Goal: Find specific page/section: Find specific page/section

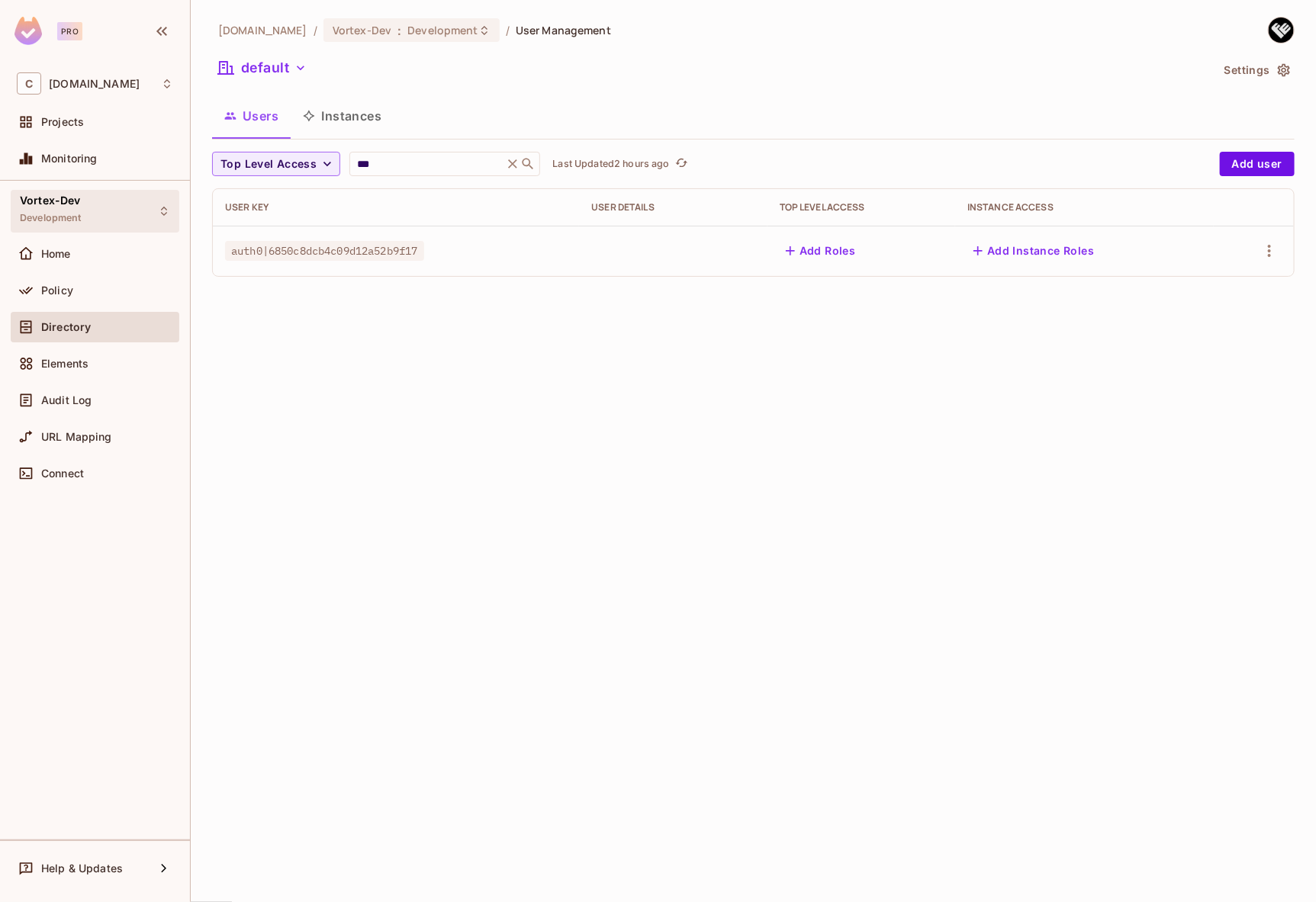
click at [96, 224] on div "Vortex-Dev Development" at bounding box center [95, 211] width 169 height 42
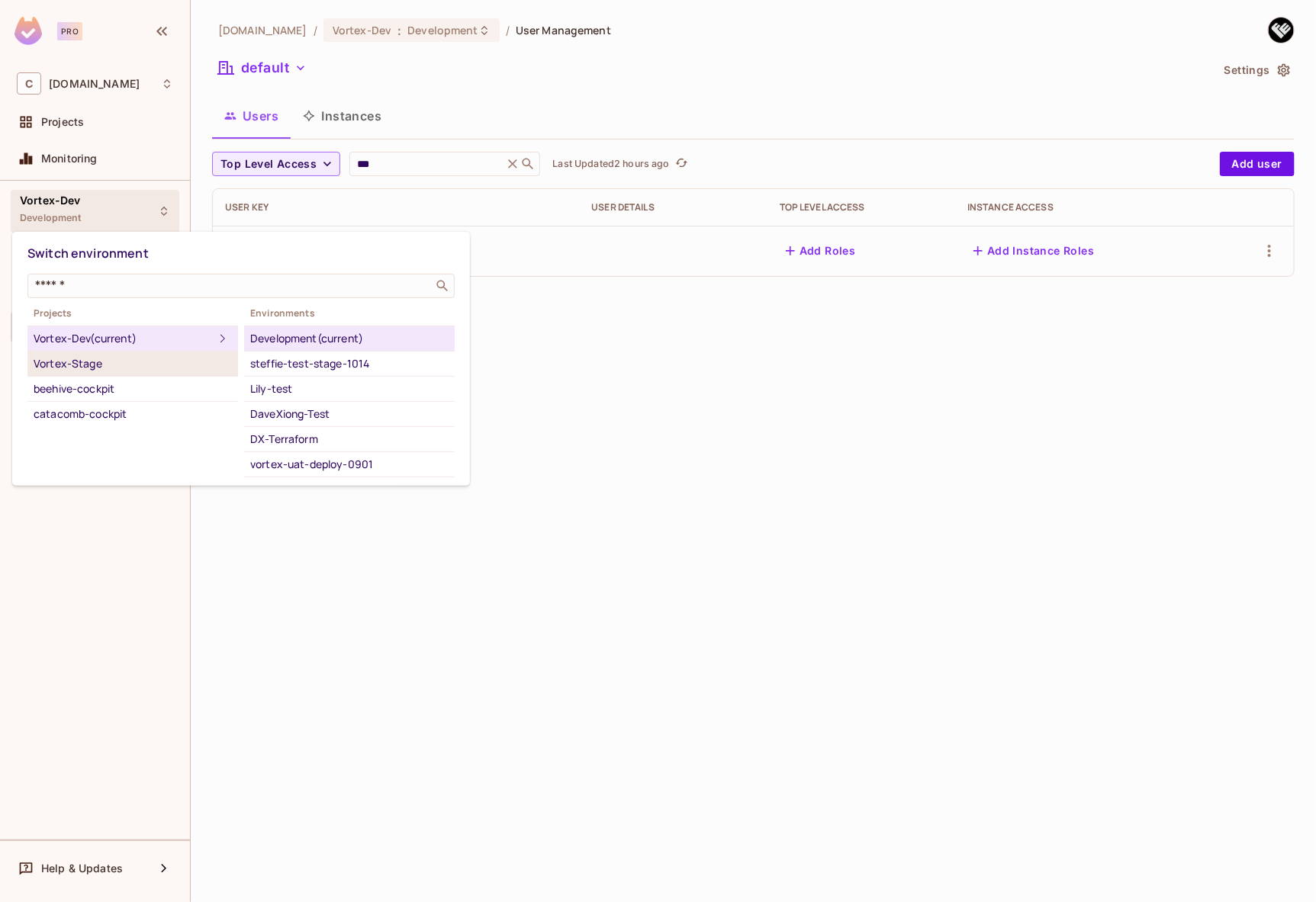
click at [114, 361] on div "Vortex-Stage" at bounding box center [133, 364] width 198 height 18
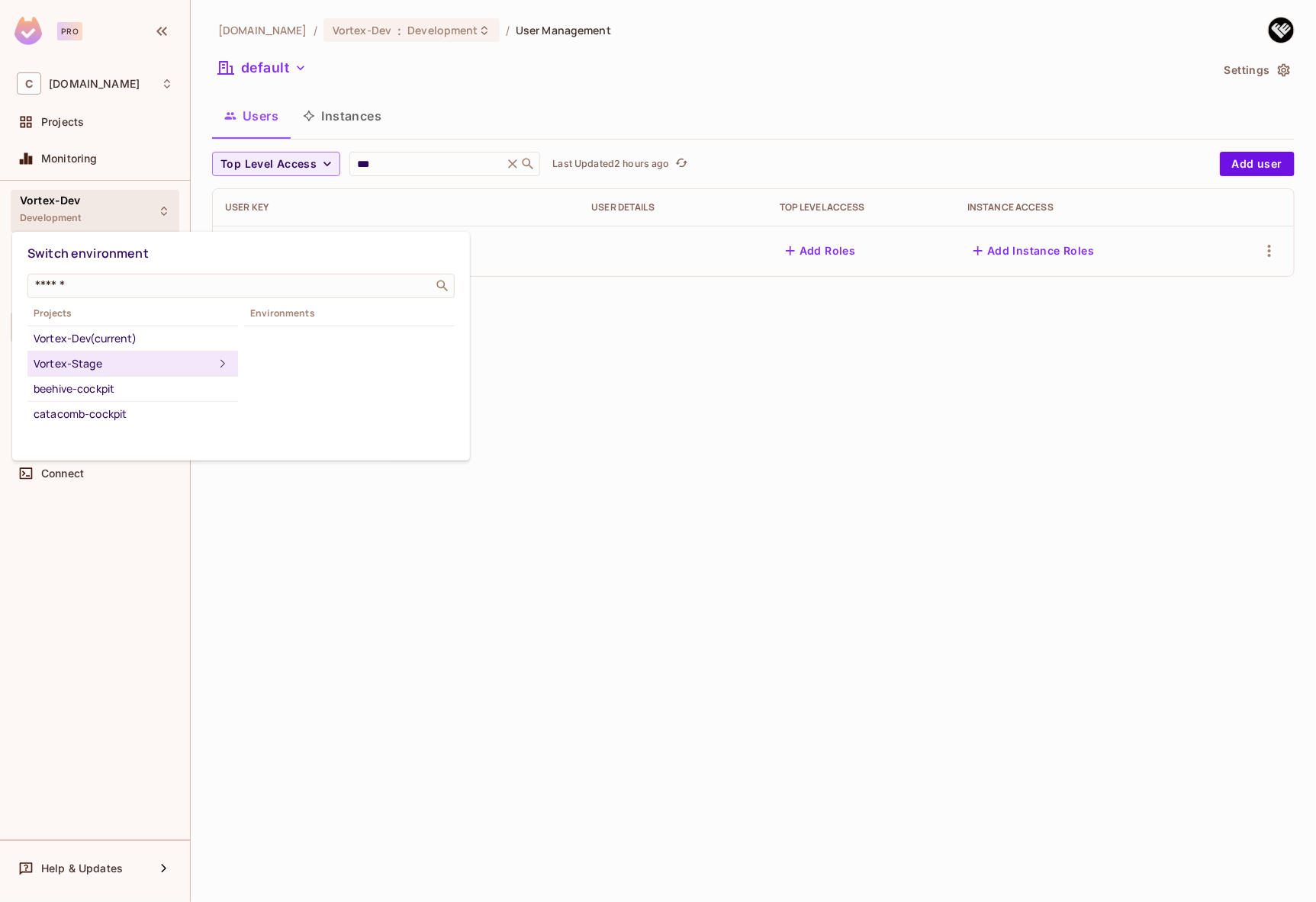
click at [172, 362] on div "Vortex-Stage" at bounding box center [124, 364] width 180 height 18
click at [623, 372] on div at bounding box center [658, 451] width 1316 height 902
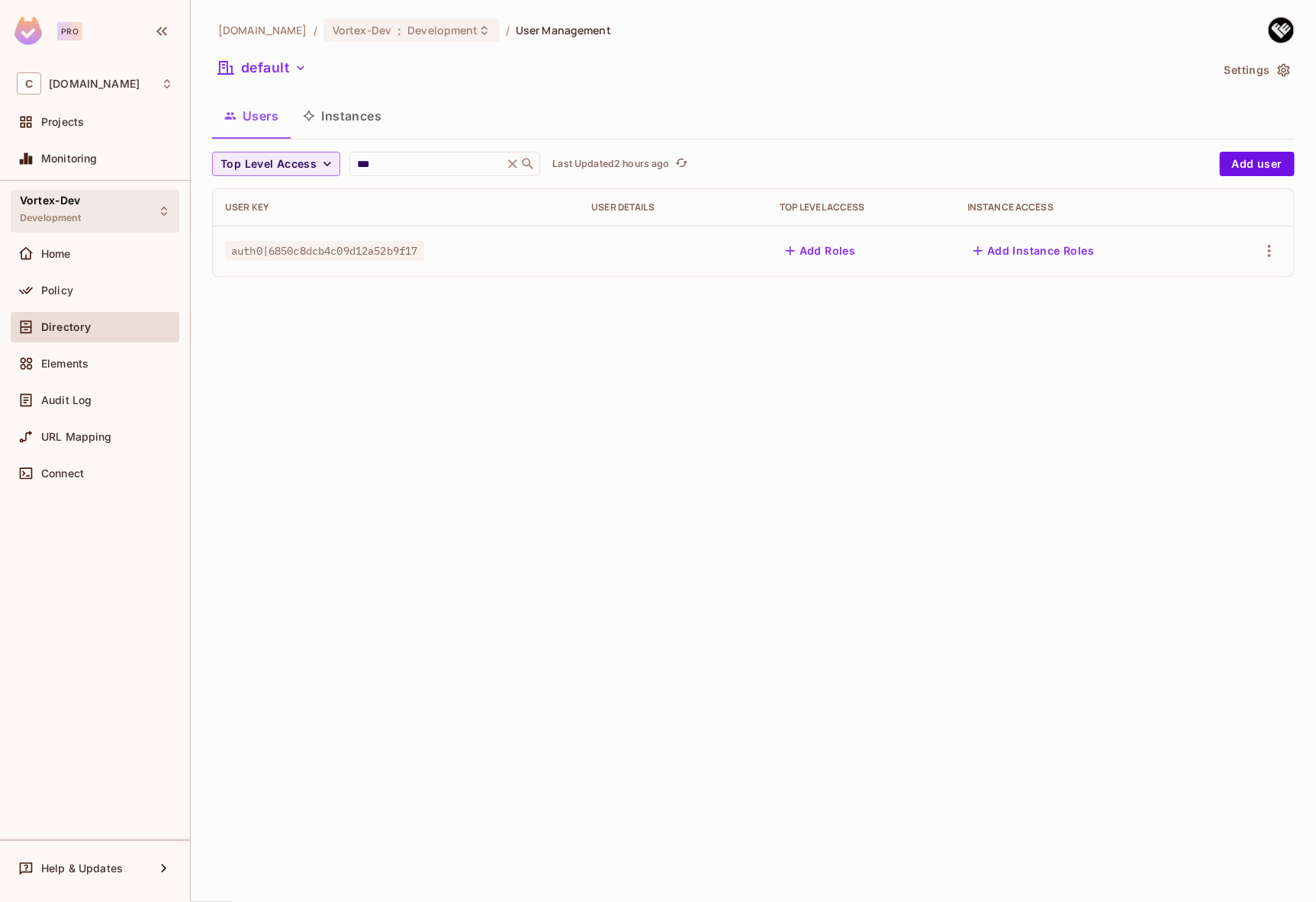
click at [86, 218] on div "Vortex-Dev Development" at bounding box center [95, 211] width 169 height 42
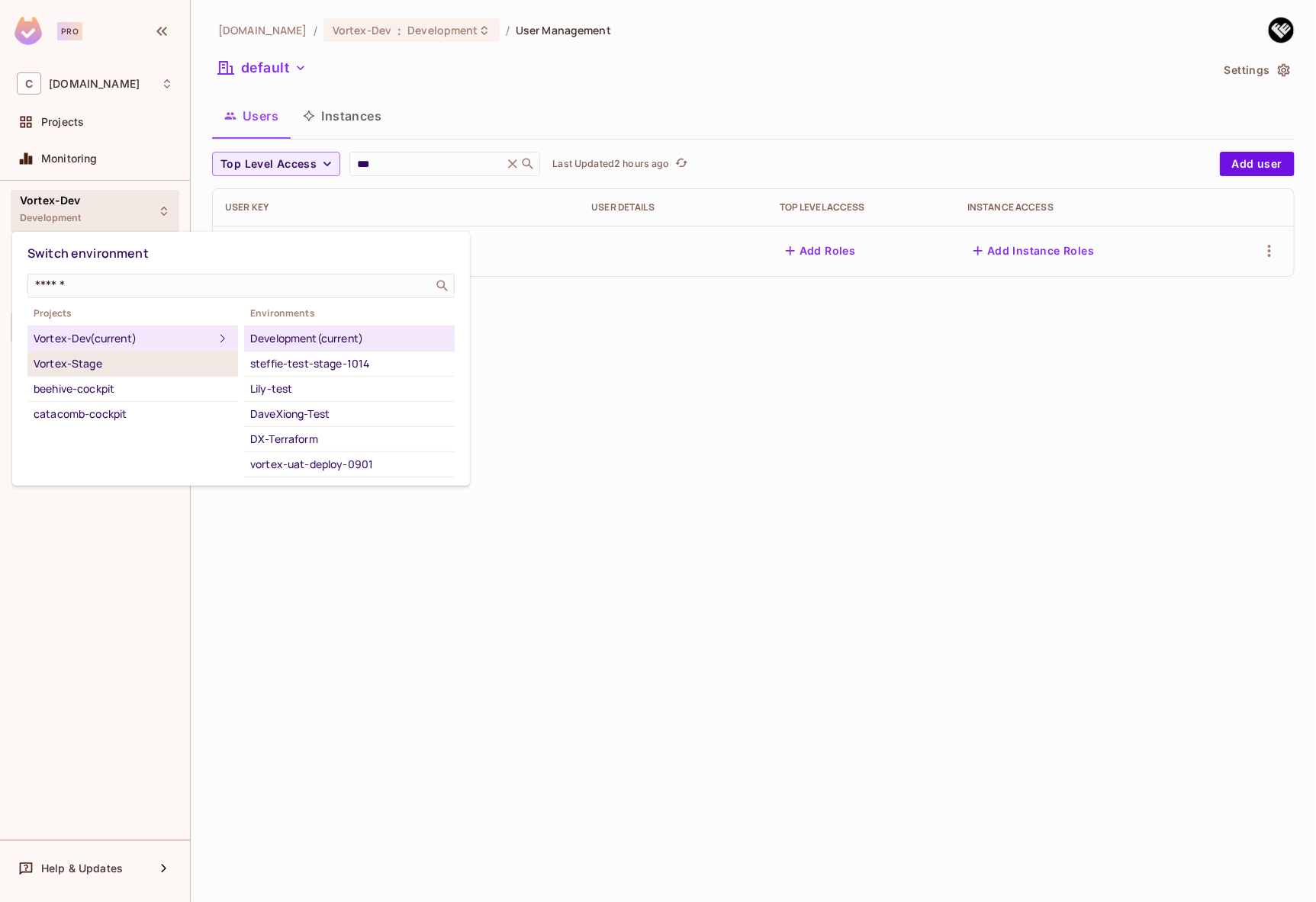
click at [182, 359] on div "Vortex-Stage" at bounding box center [133, 364] width 198 height 18
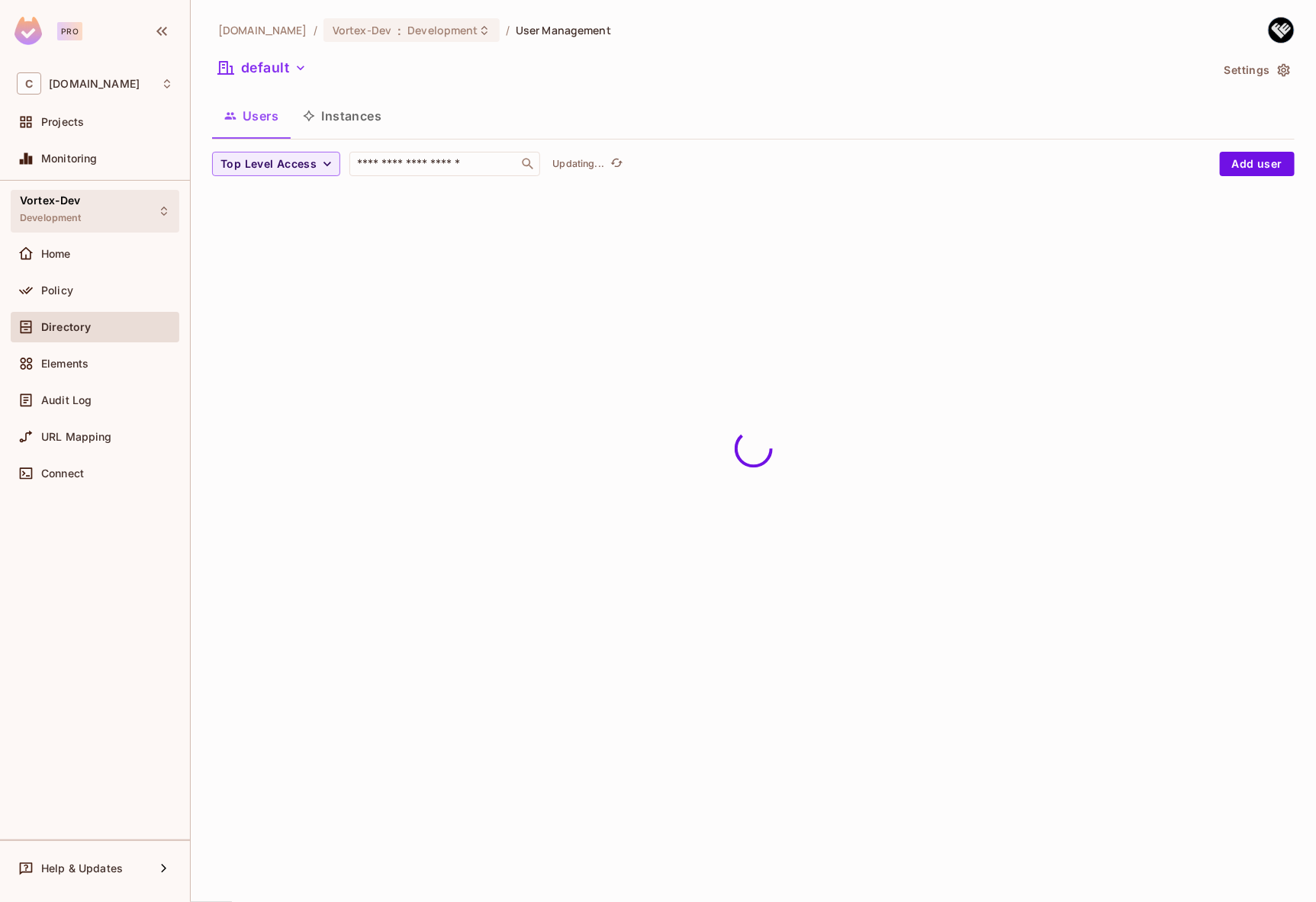
click at [113, 207] on div "Vortex-Dev Development" at bounding box center [95, 211] width 169 height 42
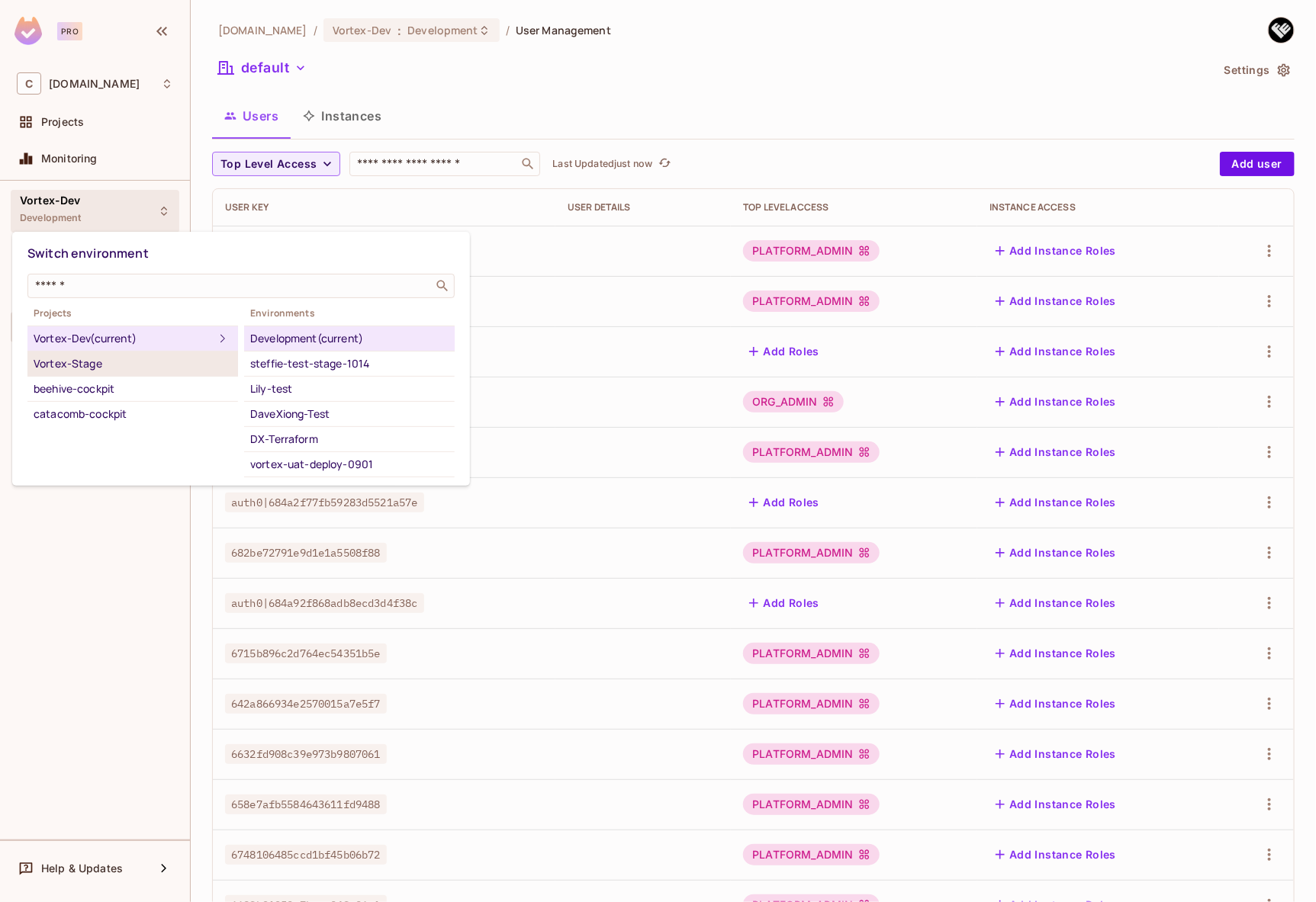
click at [108, 362] on div "Vortex-Stage" at bounding box center [133, 364] width 198 height 18
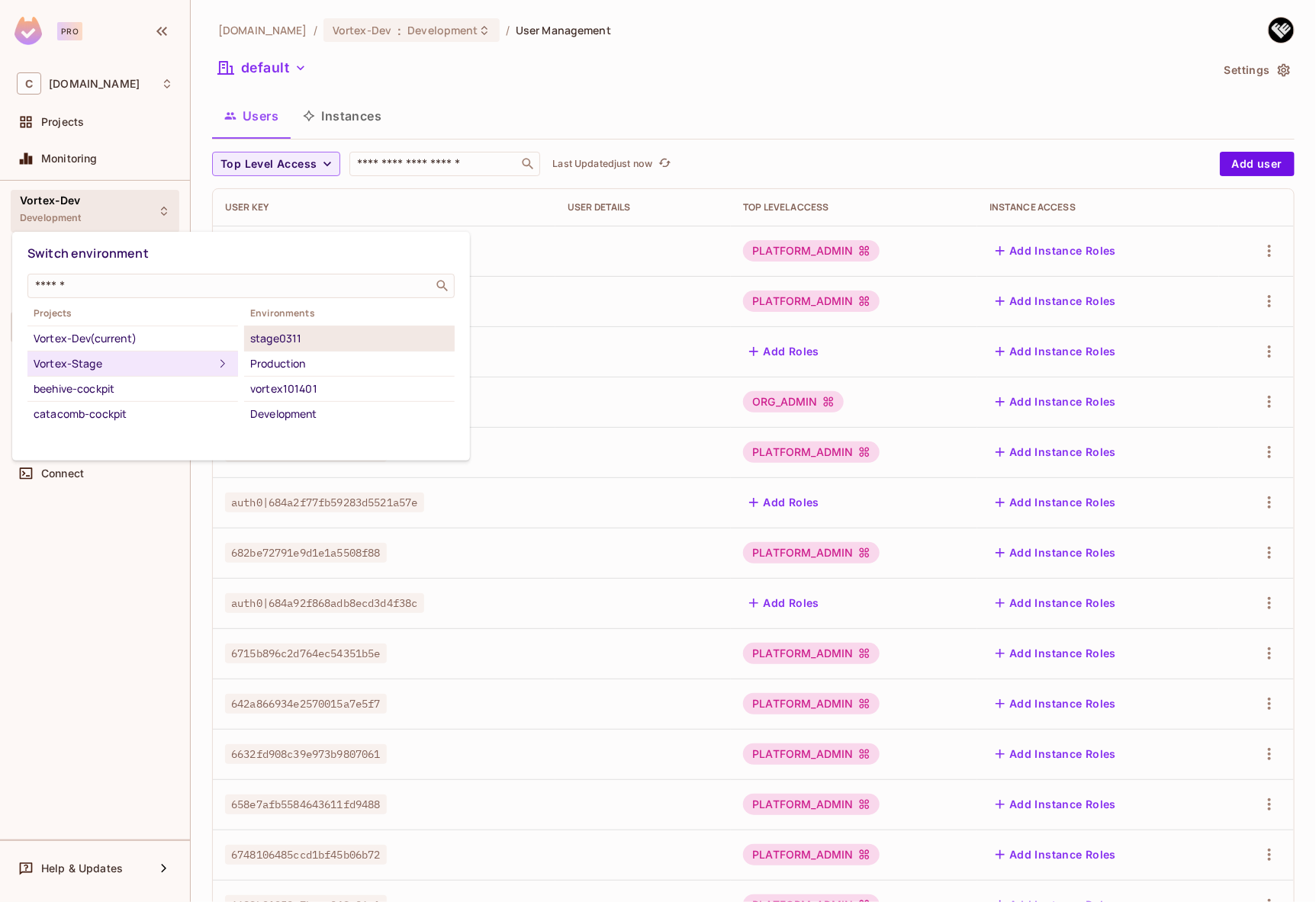
click at [326, 342] on div "stage0311" at bounding box center [349, 339] width 198 height 18
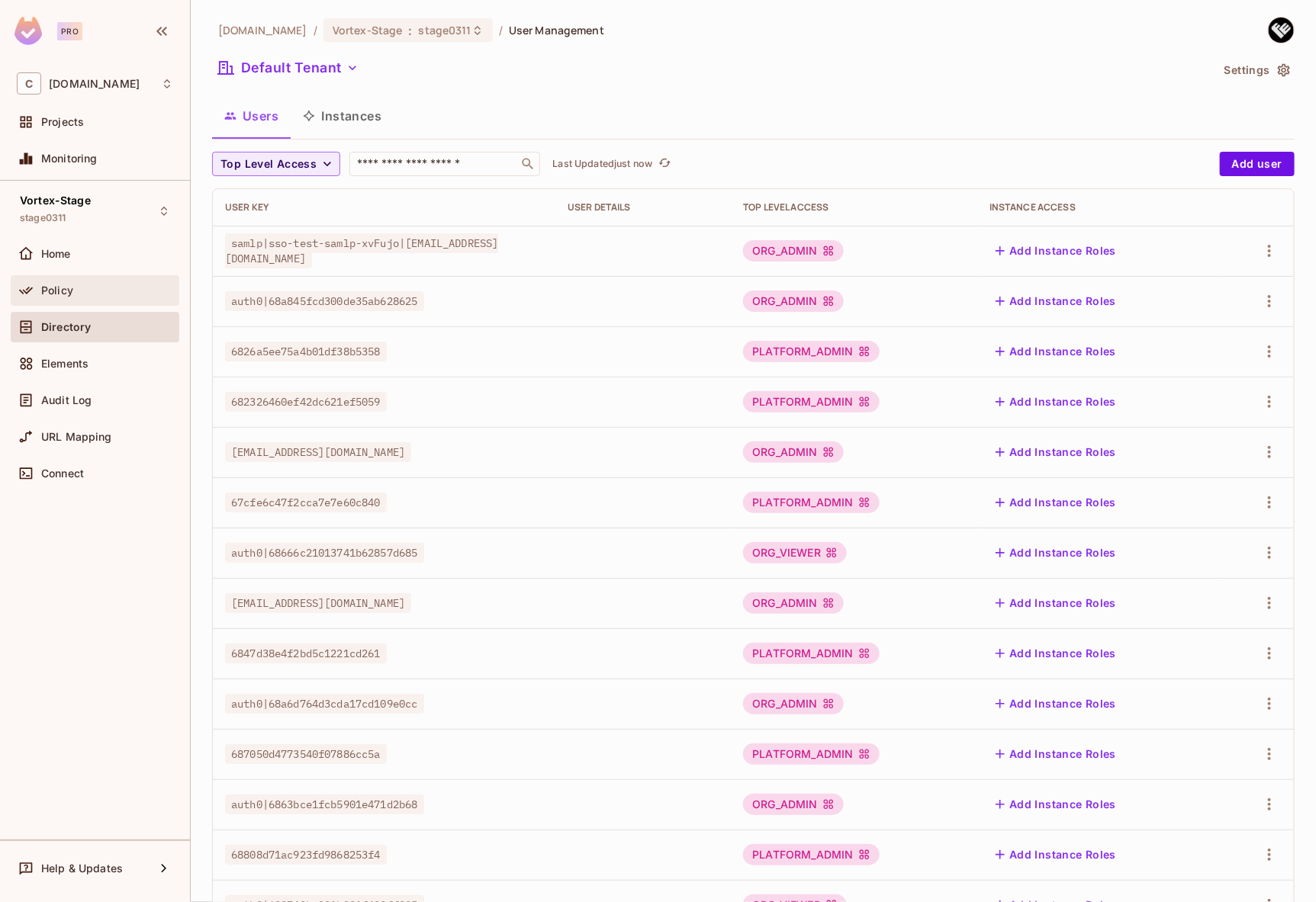
click at [100, 294] on div "Policy" at bounding box center [107, 291] width 132 height 12
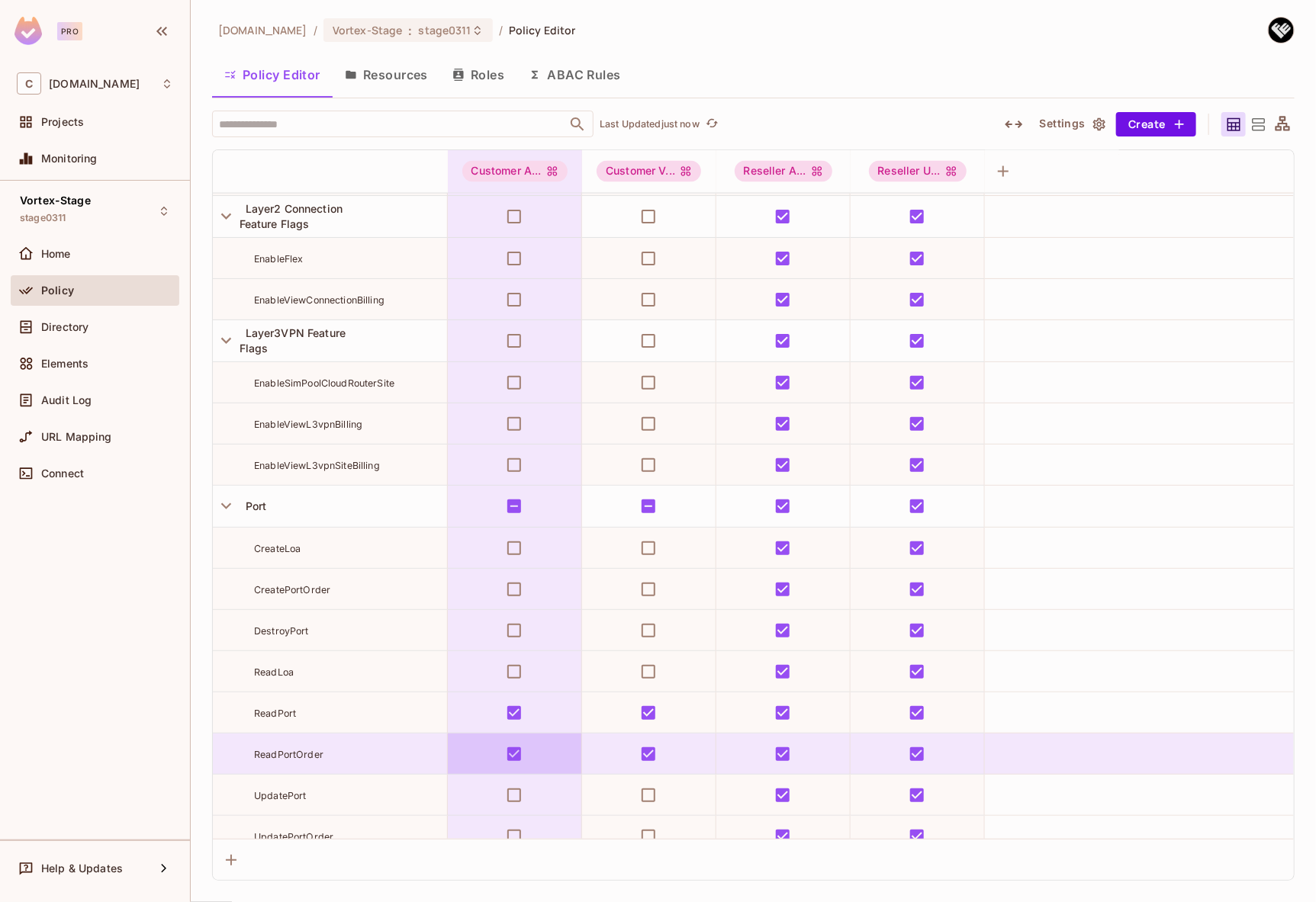
scroll to position [4597, 0]
